Goal: Transaction & Acquisition: Purchase product/service

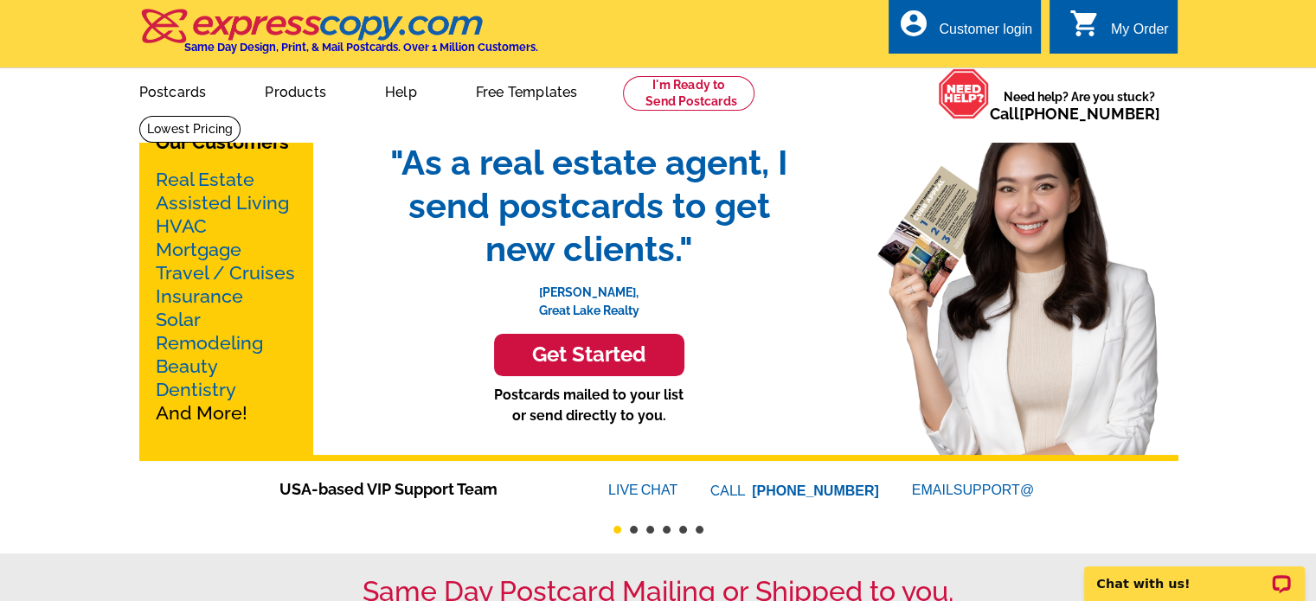
click at [218, 179] on link "Real Estate" at bounding box center [205, 180] width 99 height 22
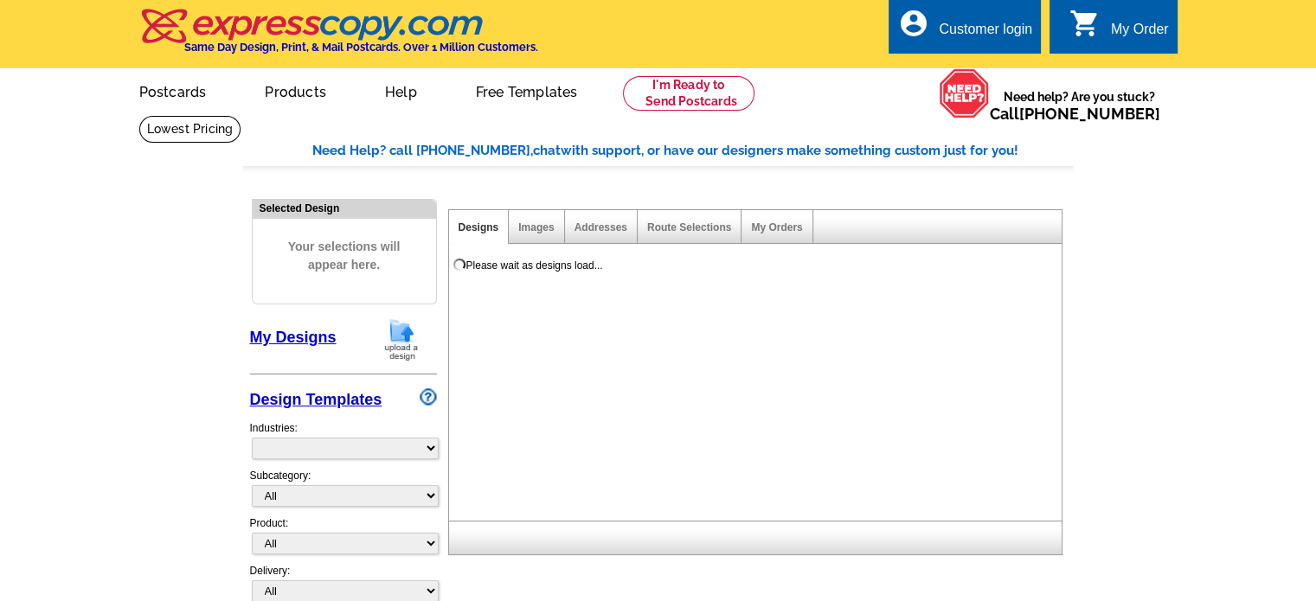
select select "785"
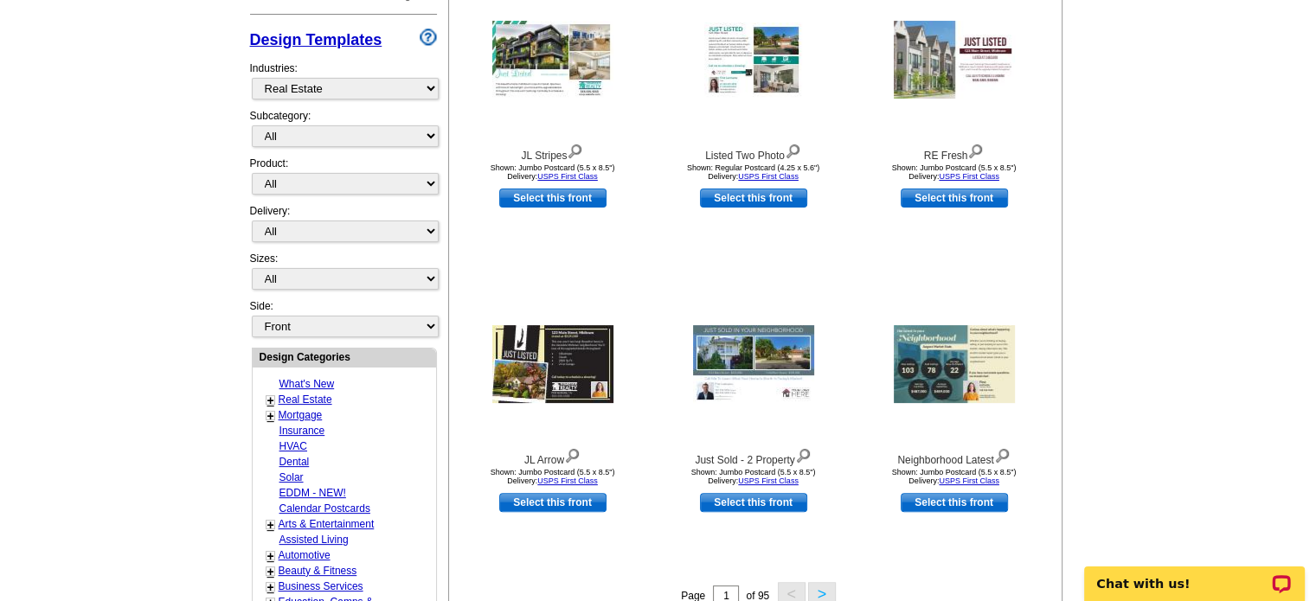
scroll to position [373, 0]
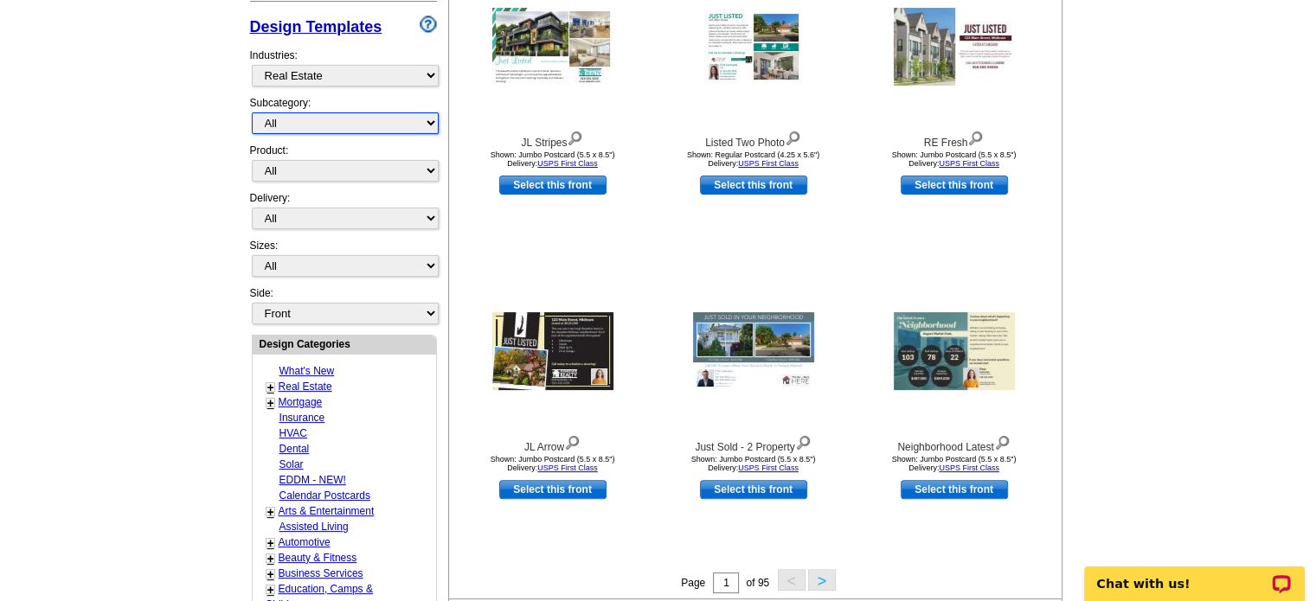
click at [387, 113] on select "All RE/MAX® Referrals Keller Williams® Berkshire Hathaway Home Services Century…" at bounding box center [345, 123] width 187 height 22
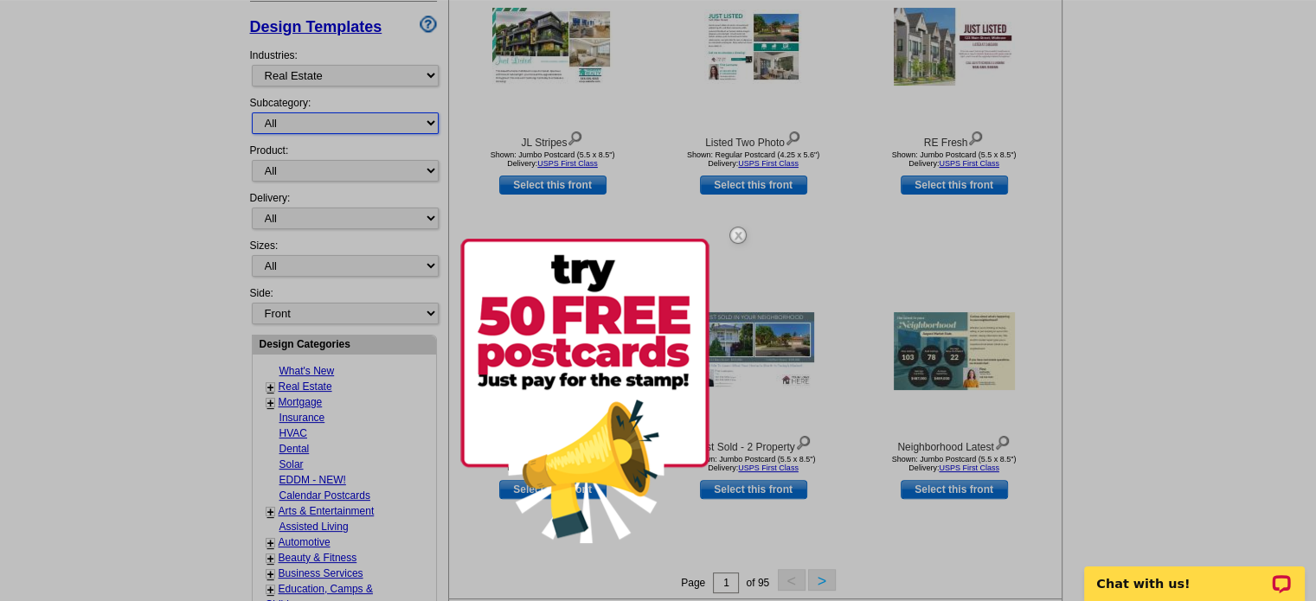
select select "807"
click at [252, 112] on select "All RE/MAX® Referrals Keller Williams® Berkshire Hathaway Home Services Century…" at bounding box center [345, 123] width 187 height 22
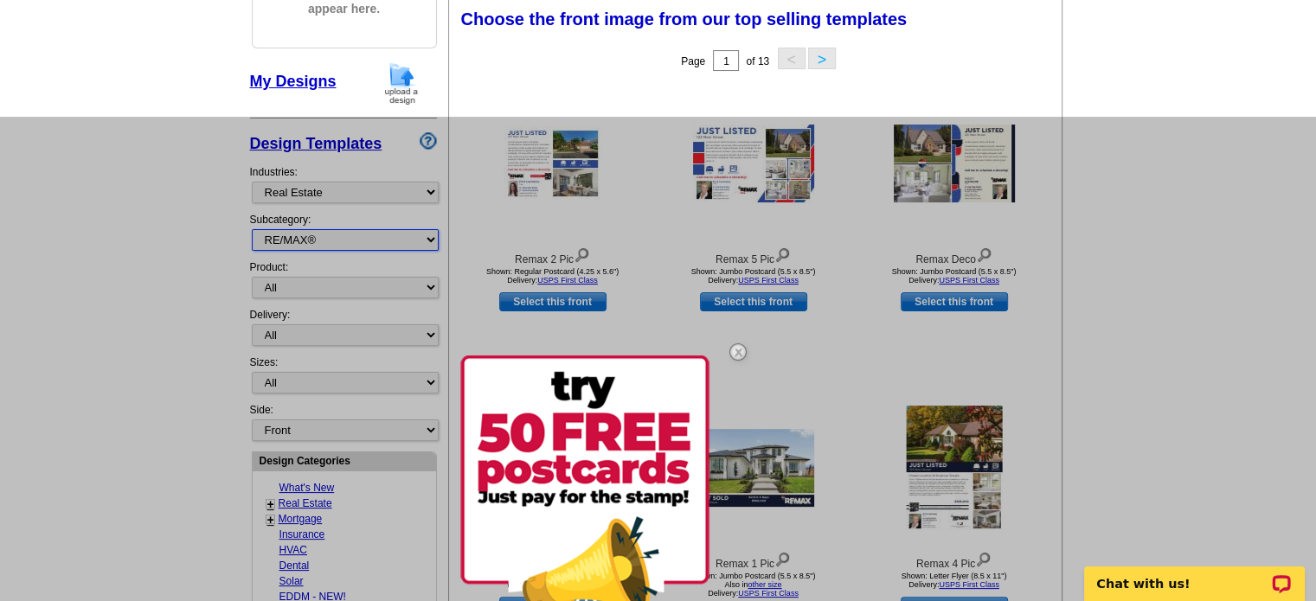
scroll to position [255, 0]
click at [355, 291] on div at bounding box center [658, 418] width 1316 height 601
click at [738, 353] on img at bounding box center [738, 353] width 50 height 50
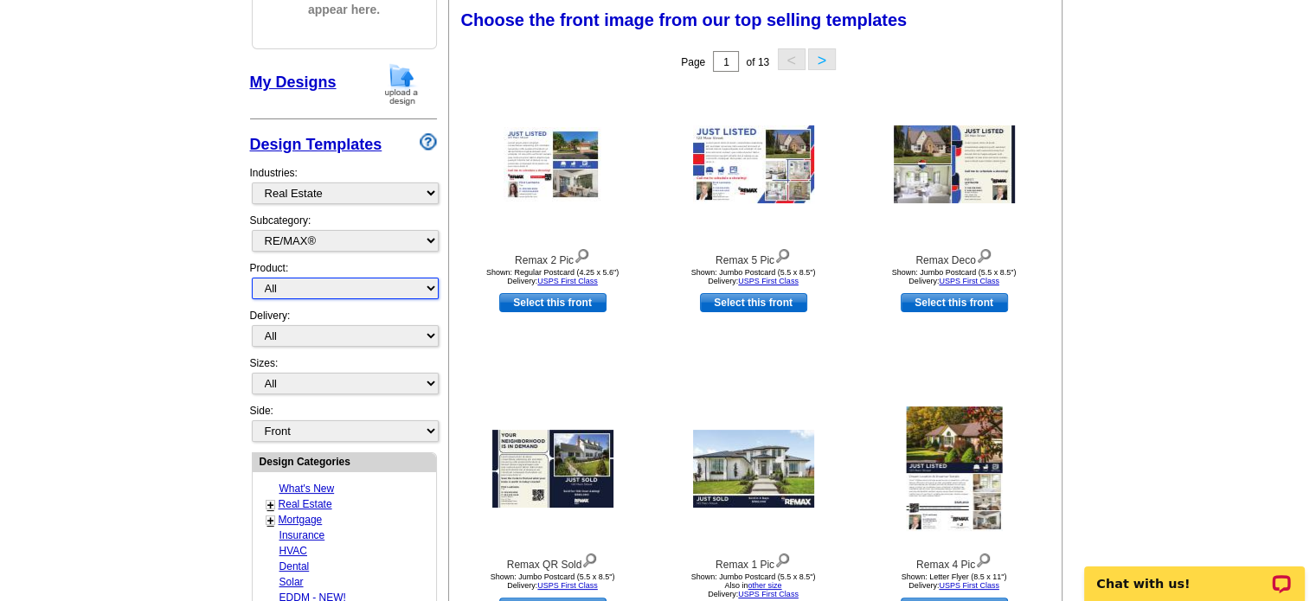
click at [422, 290] on select "All Postcards Letters and flyers Business Cards Door Hangers Greeting Cards" at bounding box center [345, 289] width 187 height 22
click at [185, 285] on main "Need Help? call 800-260-5887, chat with support, or have our designers make som…" at bounding box center [658, 503] width 1316 height 1286
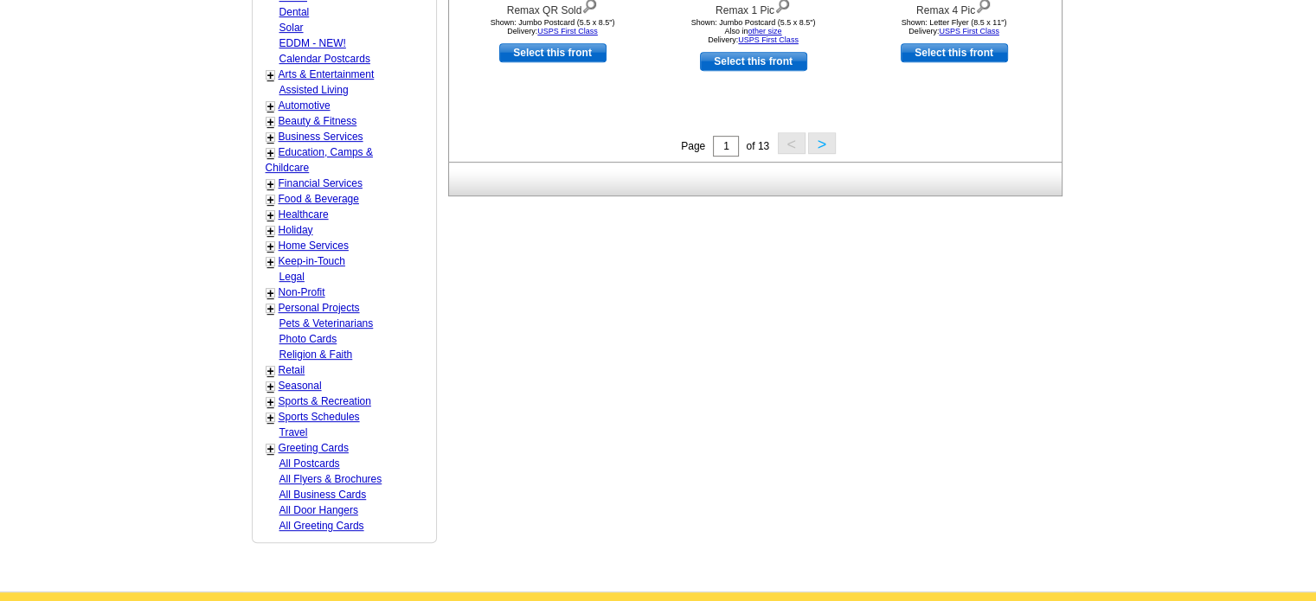
scroll to position [0, 0]
